Goal: Information Seeking & Learning: Find specific fact

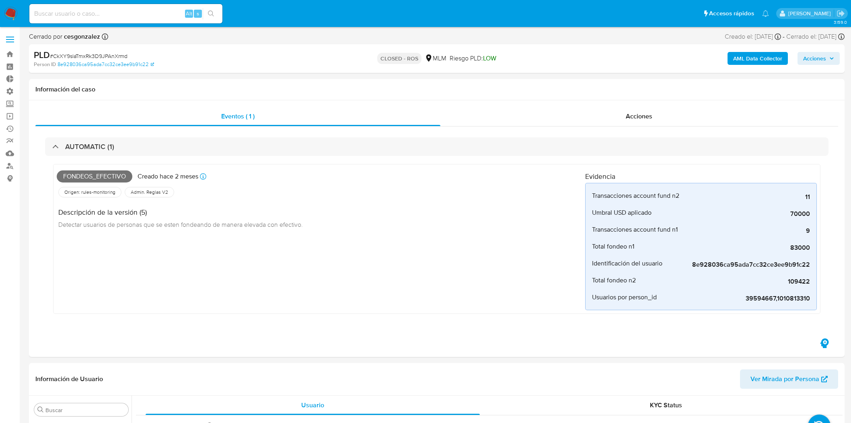
select select "10"
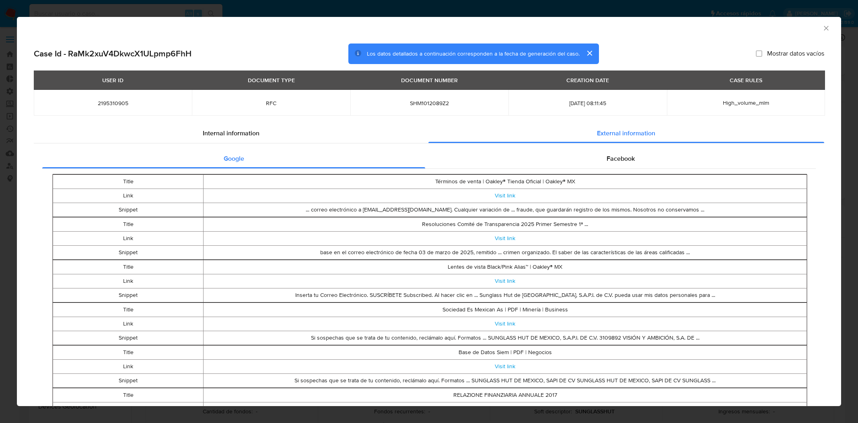
select select "10"
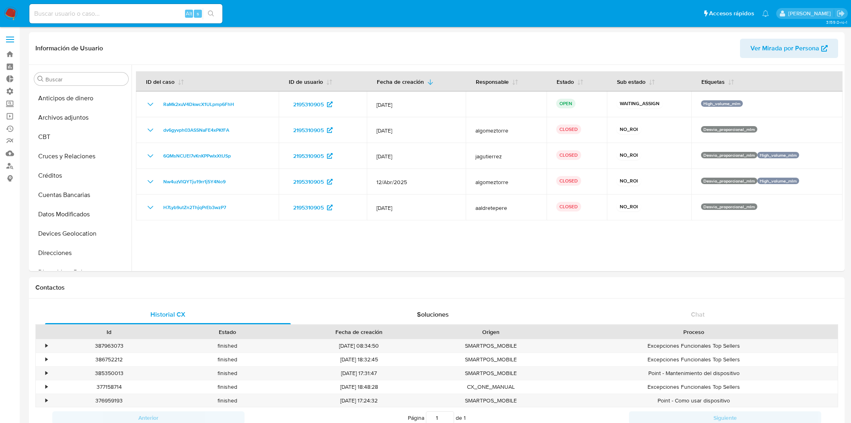
select select "10"
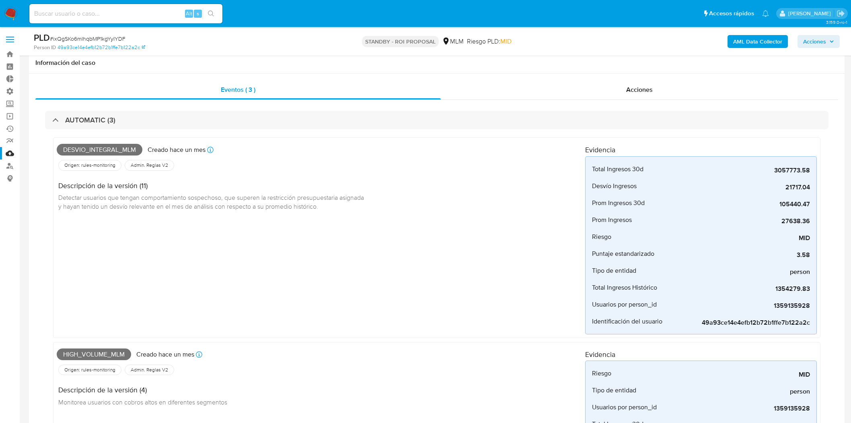
select select "10"
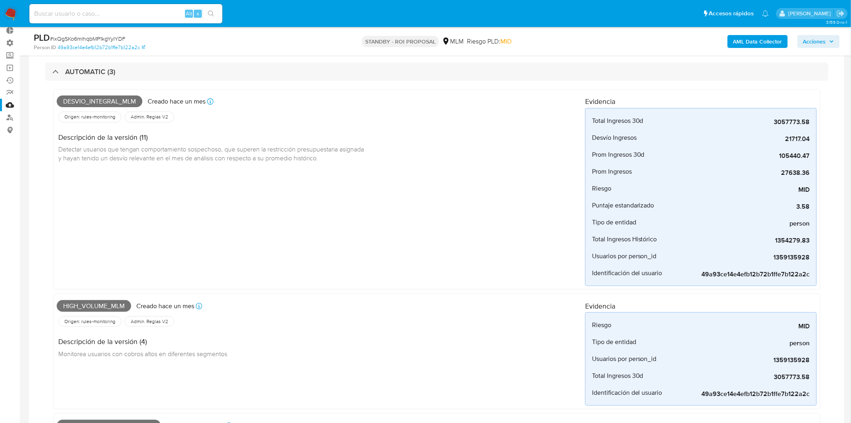
scroll to position [45, 0]
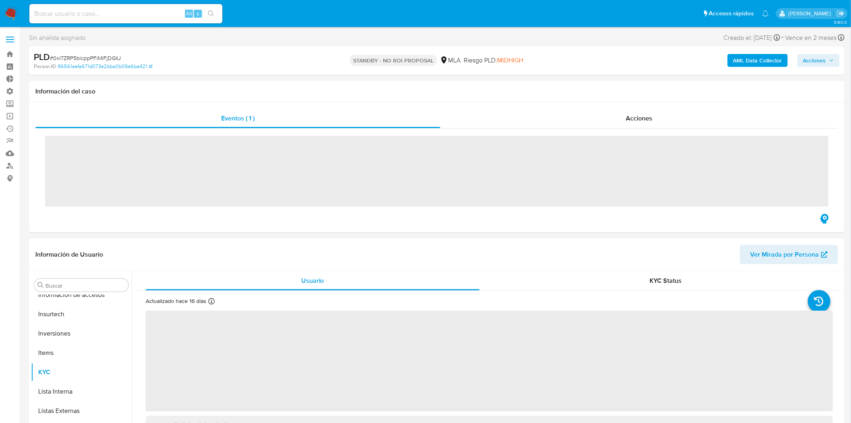
scroll to position [378, 0]
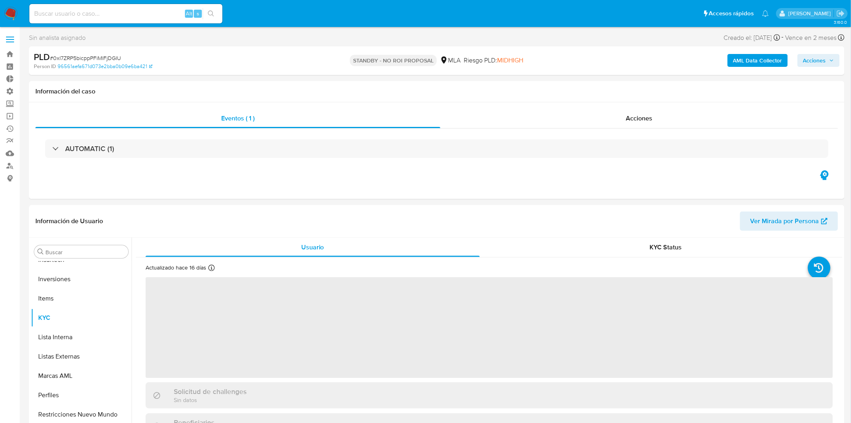
select select "10"
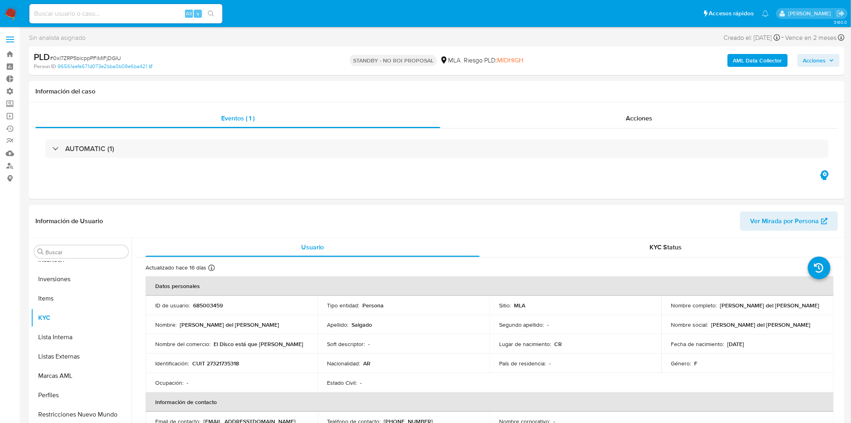
click at [208, 301] on p "685003459" at bounding box center [208, 304] width 30 height 7
copy p "685003459"
